Goal: Transaction & Acquisition: Purchase product/service

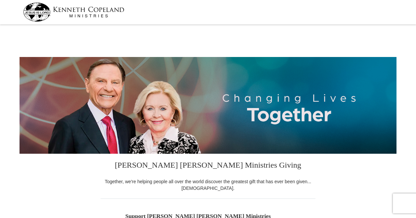
select select "[GEOGRAPHIC_DATA]"
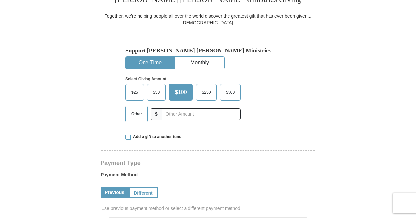
scroll to position [198, 0]
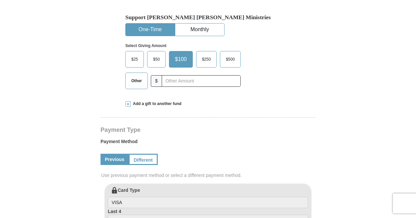
click at [147, 101] on span "Add a gift to another fund" at bounding box center [156, 104] width 51 height 6
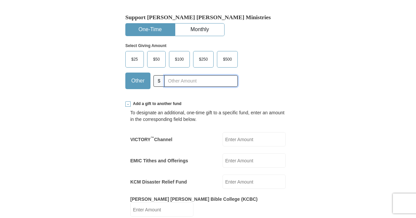
click at [180, 82] on input "text" at bounding box center [200, 81] width 73 height 12
click at [181, 62] on span "$100" at bounding box center [180, 59] width 16 height 10
click at [0, 0] on input "$100" at bounding box center [0, 0] width 0 height 0
click at [172, 82] on input "text" at bounding box center [200, 81] width 73 height 12
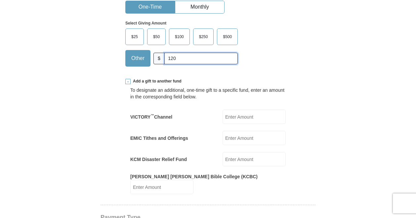
scroll to position [231, 0]
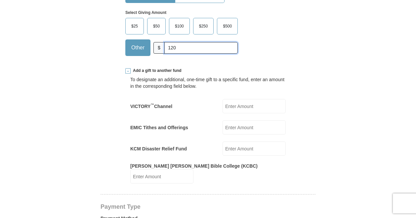
type input "120"
click at [234, 104] on input "VICTORY ™ Channel" at bounding box center [253, 106] width 63 height 14
type input "20"
click at [230, 128] on input "EMIC Tithes and Offerings" at bounding box center [253, 127] width 63 height 14
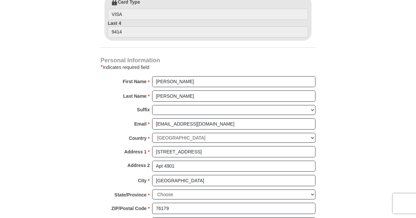
scroll to position [628, 0]
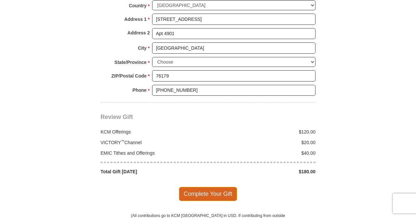
type input "40"
click at [204, 186] on span "Complete Your Gift" at bounding box center [208, 193] width 59 height 14
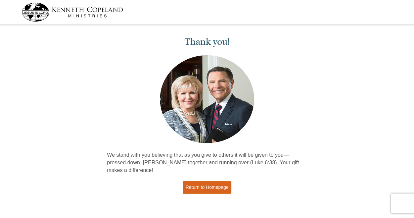
click at [221, 187] on link "Return to Homepage" at bounding box center [206, 187] width 49 height 13
